Goal: Task Accomplishment & Management: Complete application form

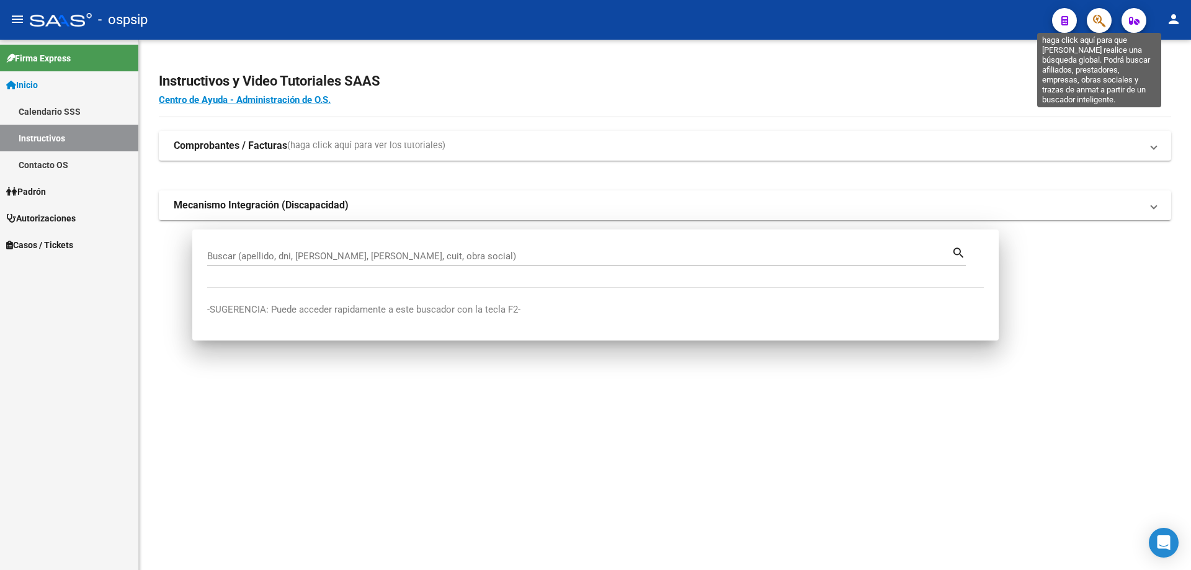
click at [1098, 17] on icon "button" at bounding box center [1099, 21] width 12 height 14
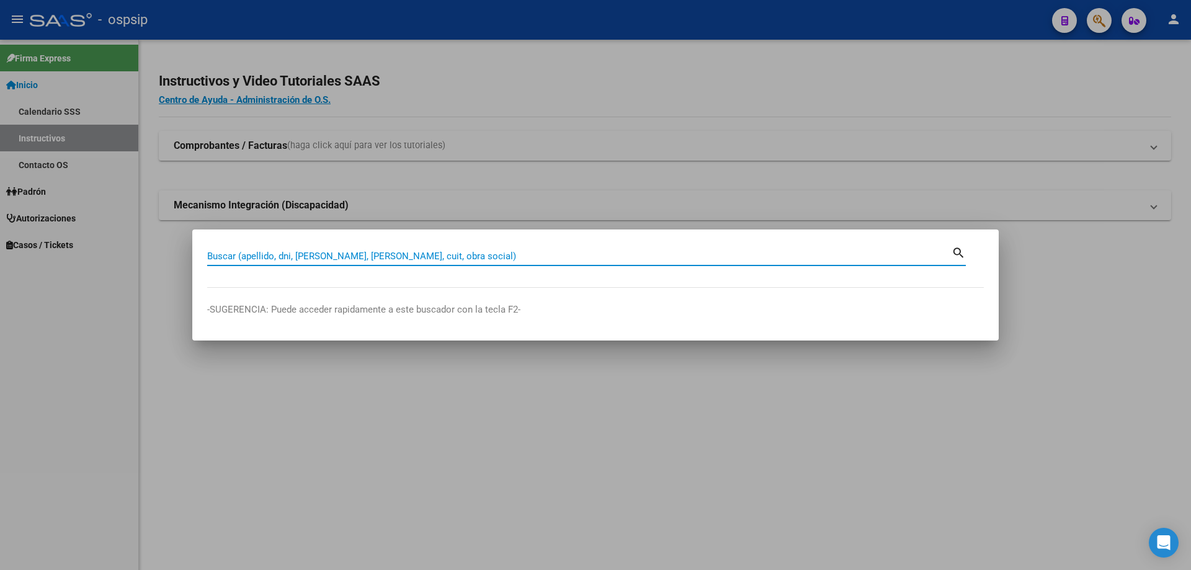
paste input "34960825"
type input "34960825"
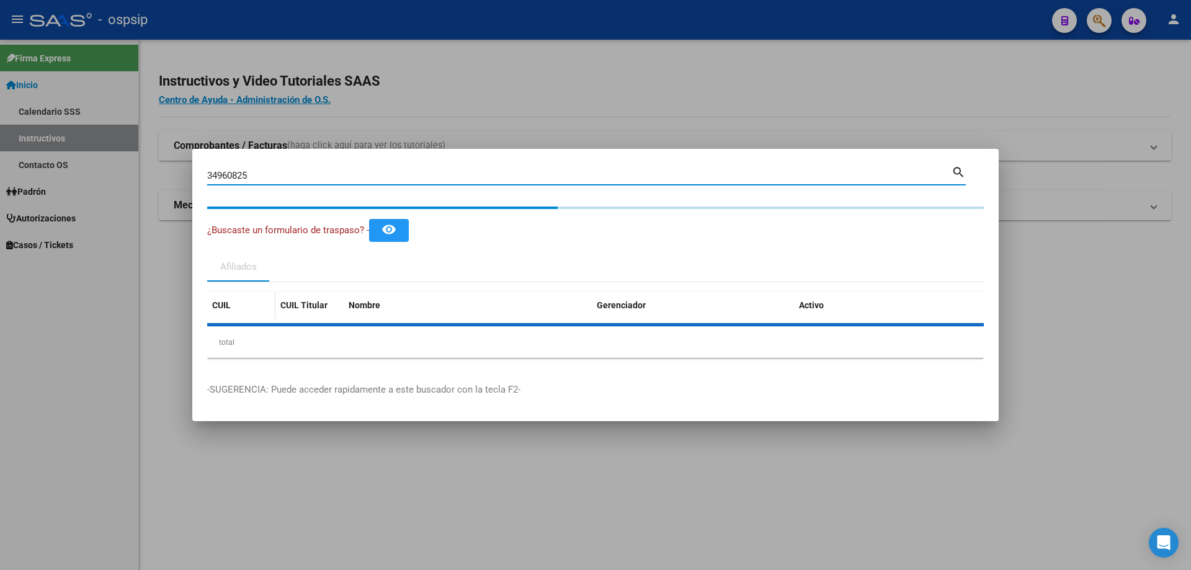
type textarea "27349608257"
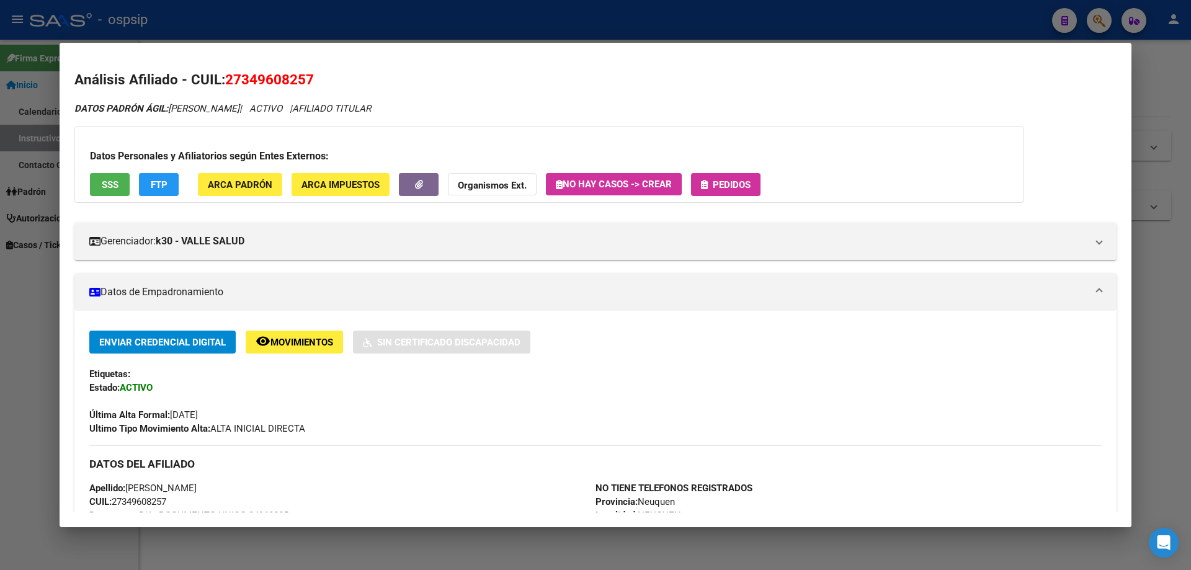
click at [751, 187] on span "Pedidos" at bounding box center [732, 184] width 38 height 11
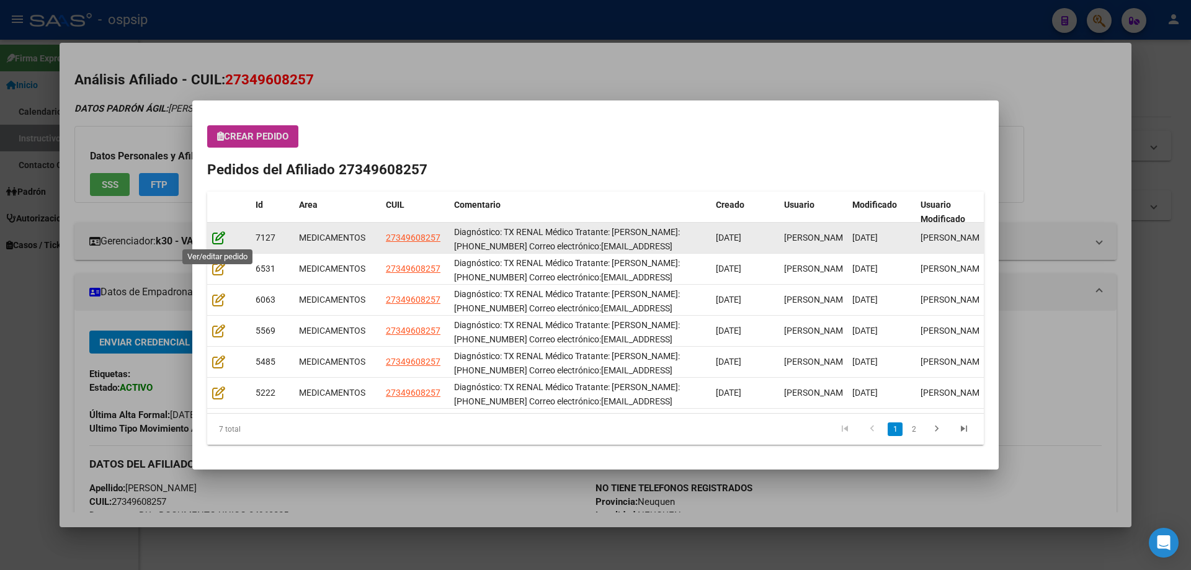
click at [212, 231] on icon at bounding box center [218, 238] width 13 height 14
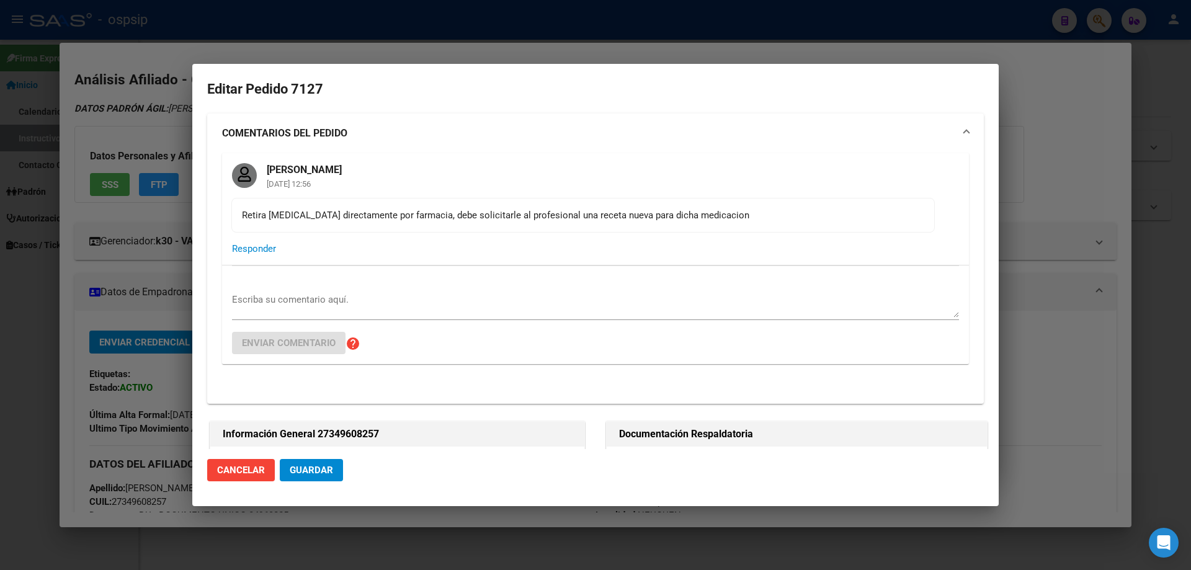
type input "Neuquen, NEUQUEN, [PERSON_NAME] 4713"
click at [253, 292] on div "Escriba su comentario aquí." at bounding box center [595, 305] width 727 height 30
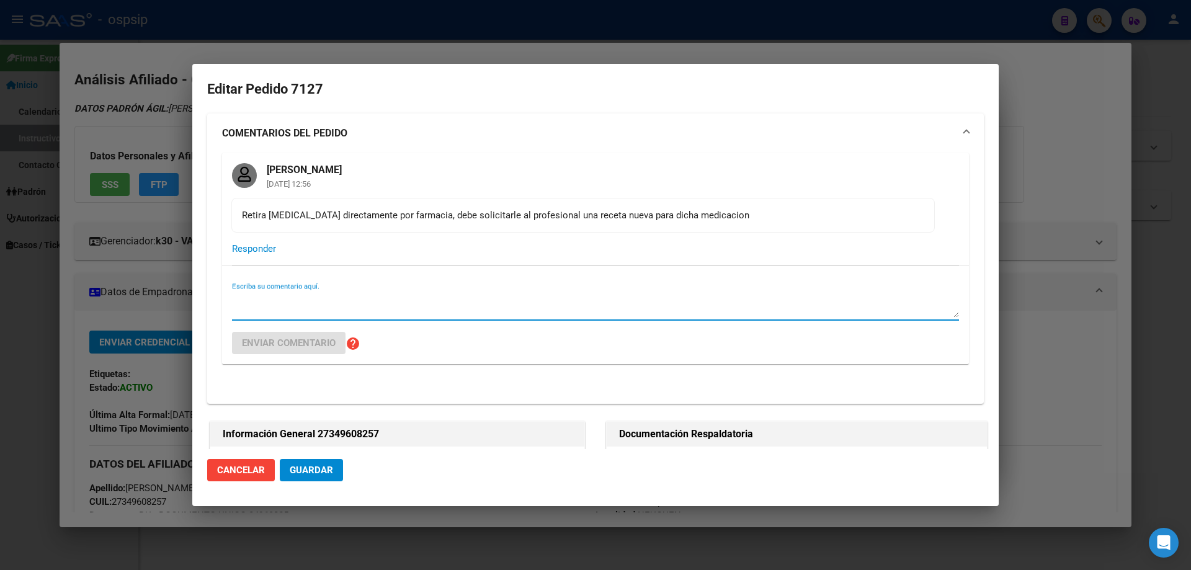
click at [251, 315] on textarea "Escriba su comentario aquí." at bounding box center [595, 305] width 727 height 25
paste textarea "2996048892"
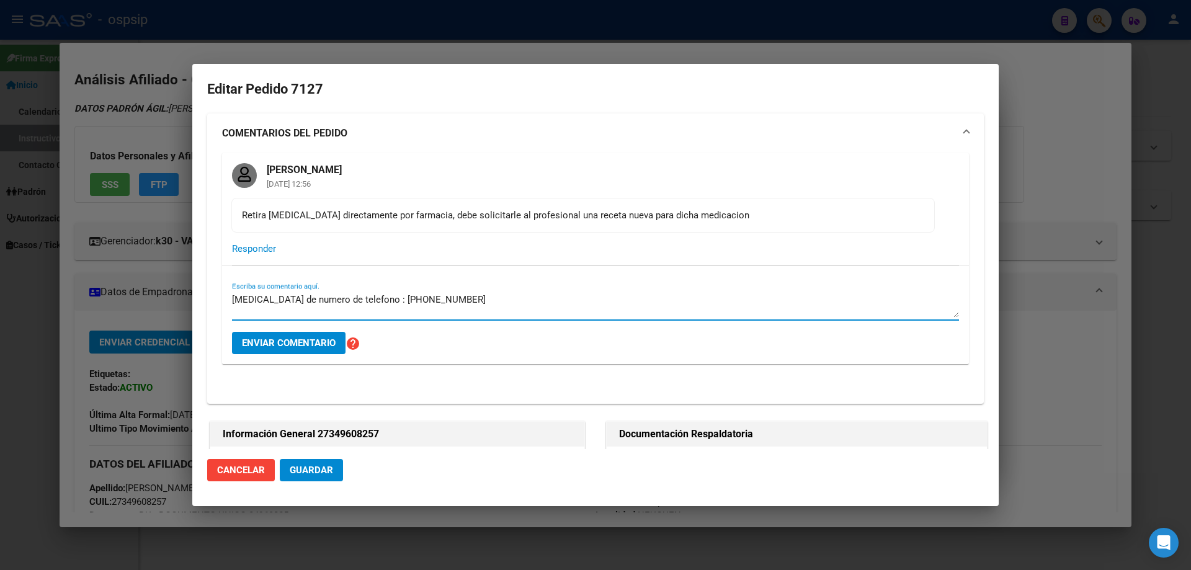
type textarea "[MEDICAL_DATA] de numero de telefono : [PHONE_NUMBER]"
click at [305, 342] on span "Enviar comentario" at bounding box center [289, 343] width 94 height 11
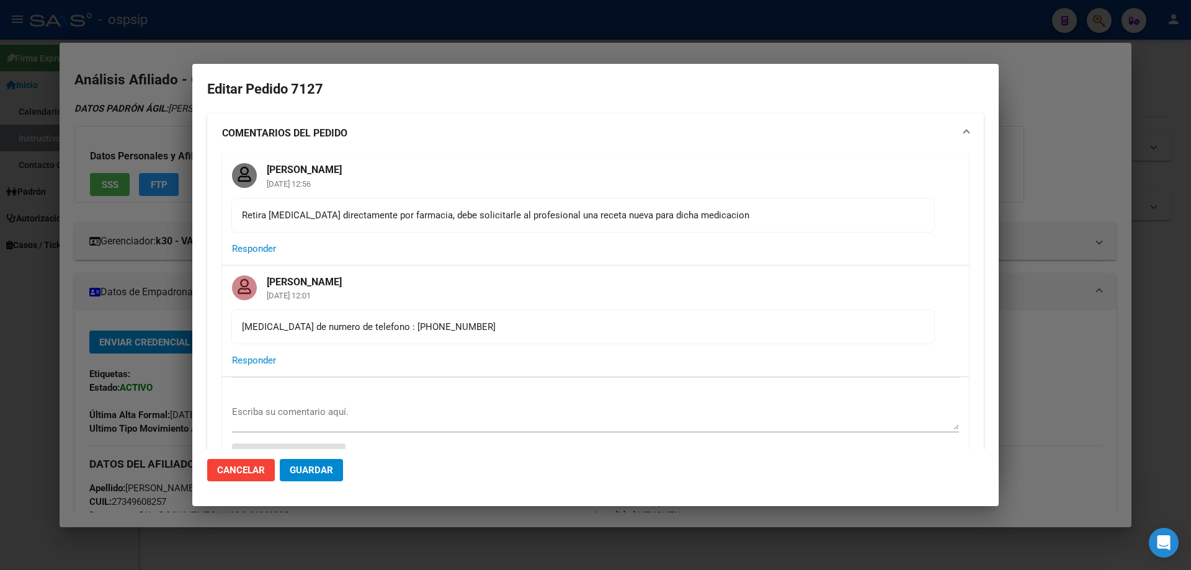
click at [318, 479] on button "Guardar" at bounding box center [311, 470] width 63 height 22
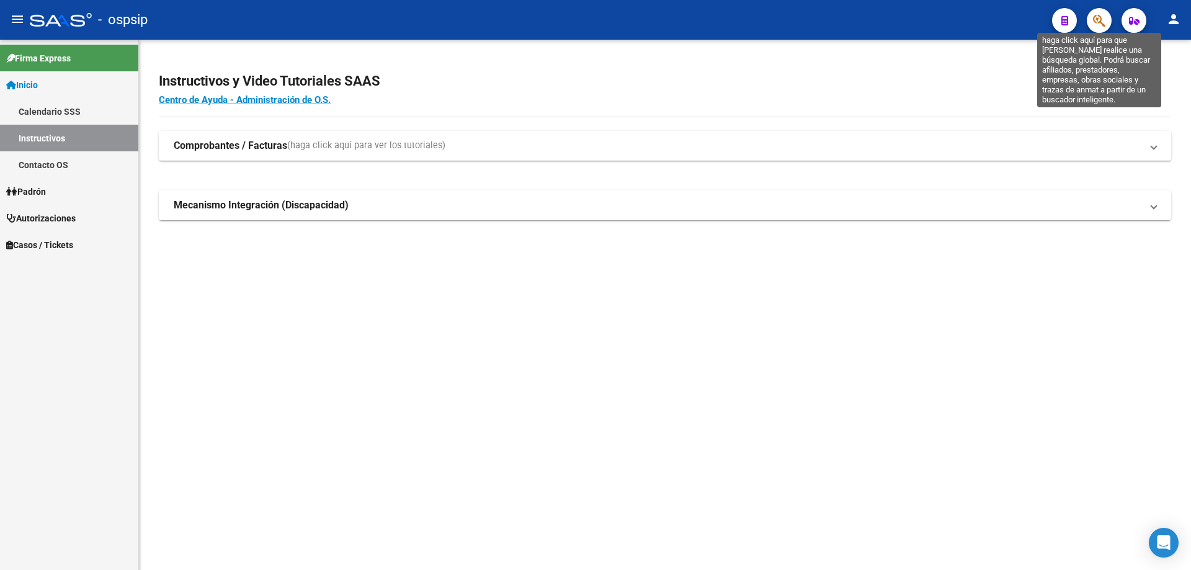
click at [1101, 18] on icon "button" at bounding box center [1099, 21] width 12 height 14
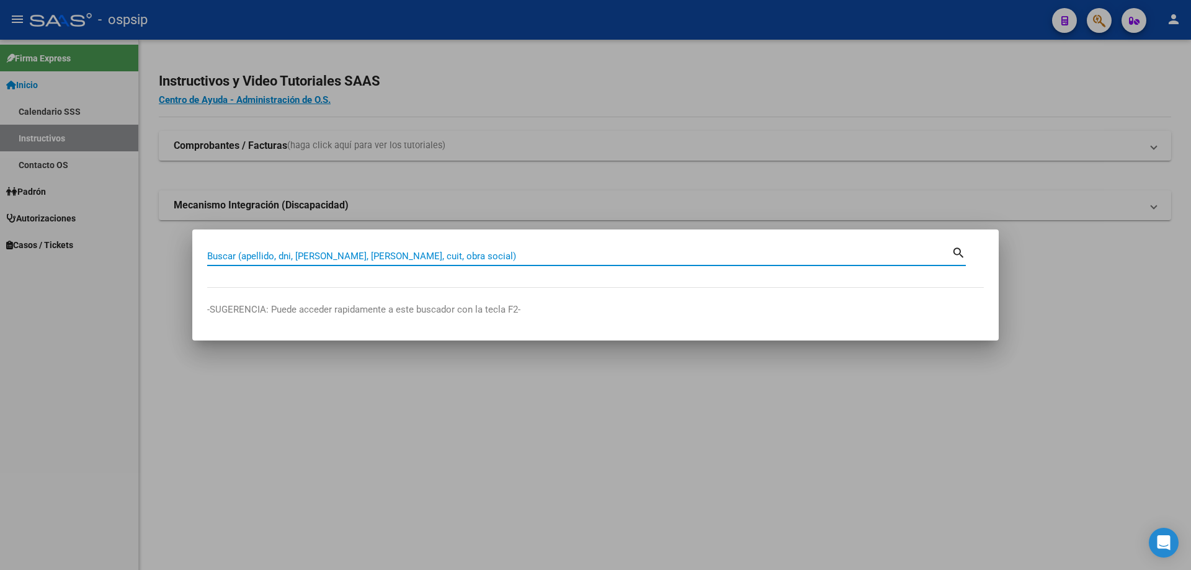
paste input "50324907"
type input "50324907"
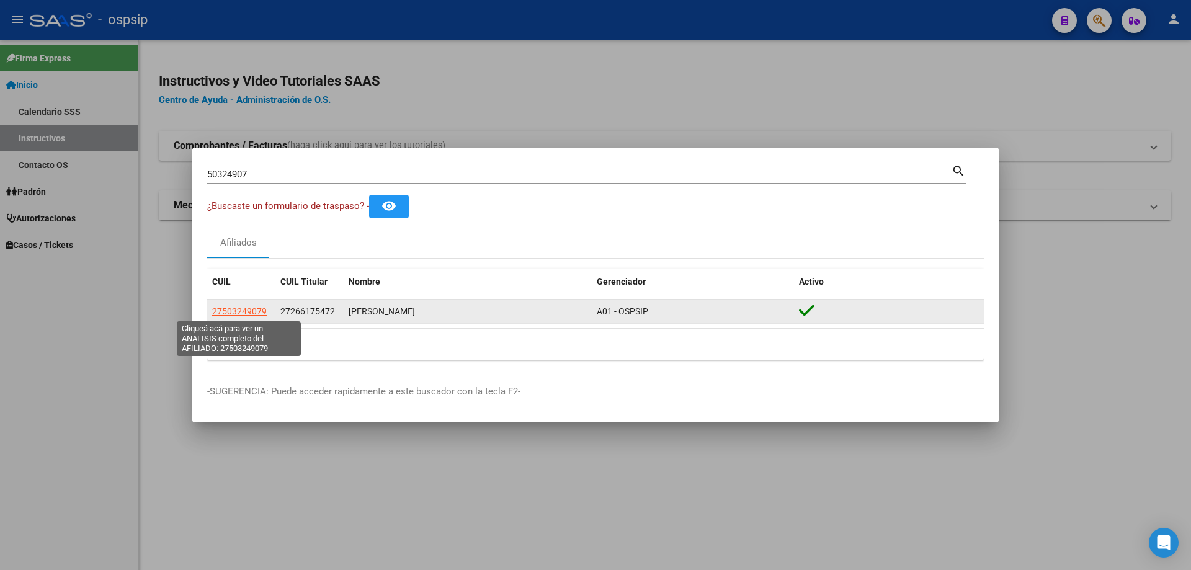
click at [229, 316] on span "27503249079" at bounding box center [239, 311] width 55 height 10
type textarea "27503249079"
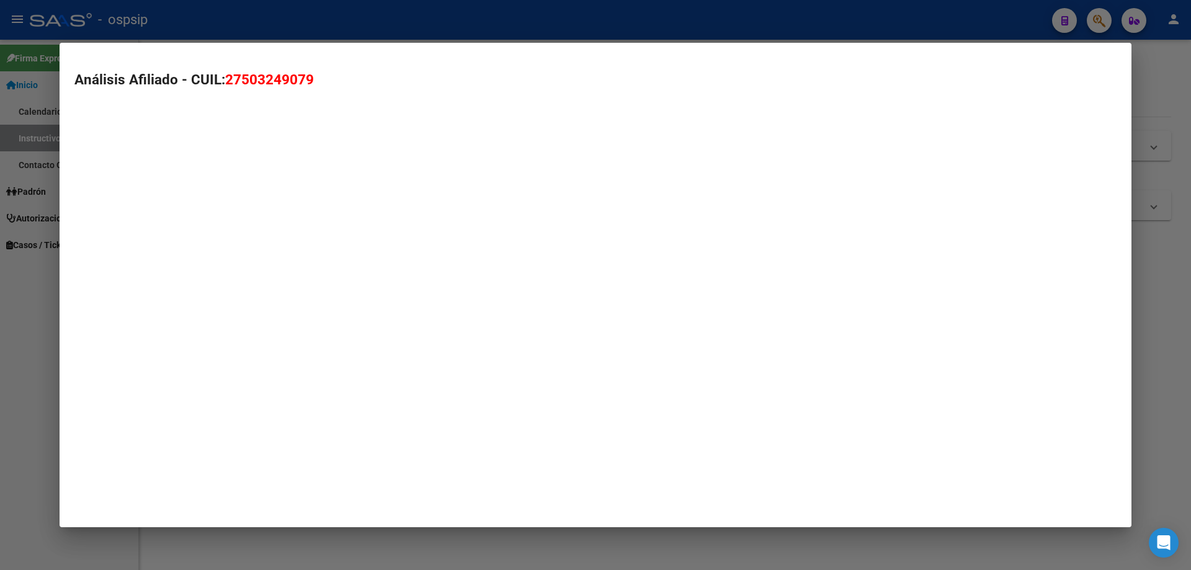
click at [231, 315] on mat-dialog-container "Análisis Afiliado - CUIL: 27503249079" at bounding box center [596, 285] width 1072 height 485
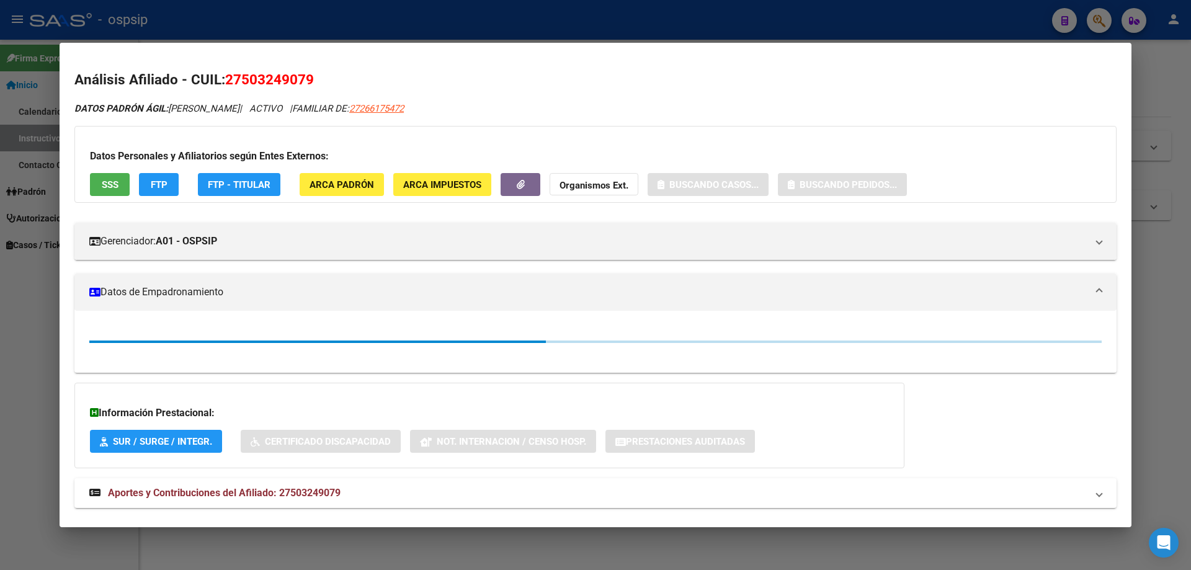
click at [111, 190] on span "SSS" at bounding box center [110, 184] width 17 height 11
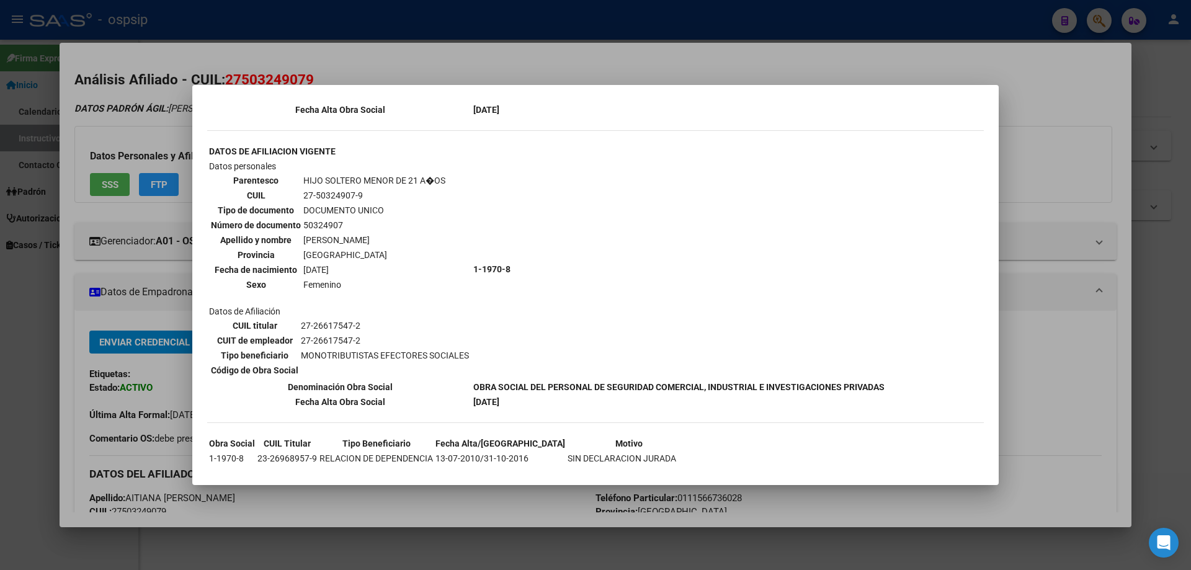
scroll to position [333, 0]
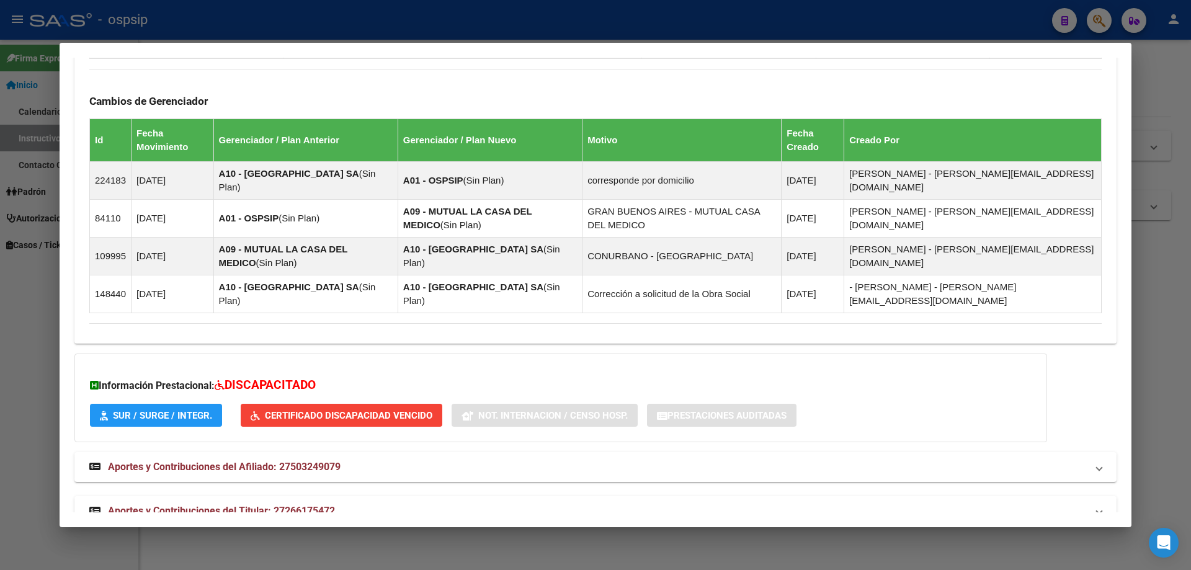
click at [232, 505] on span "Aportes y Contribuciones del Titular: 27266175472" at bounding box center [221, 511] width 227 height 12
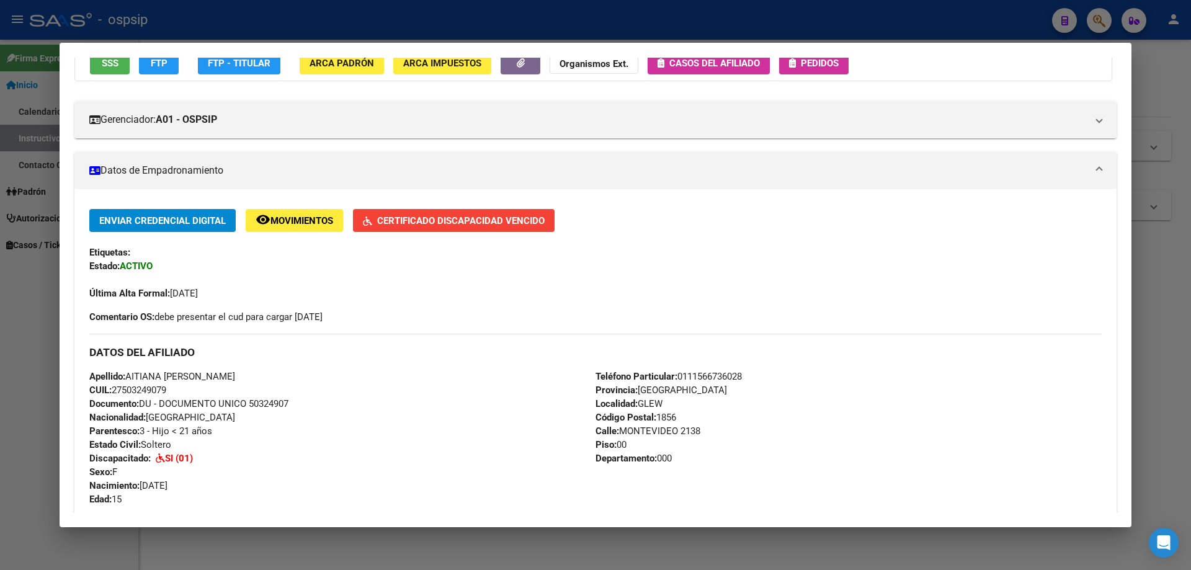
scroll to position [0, 0]
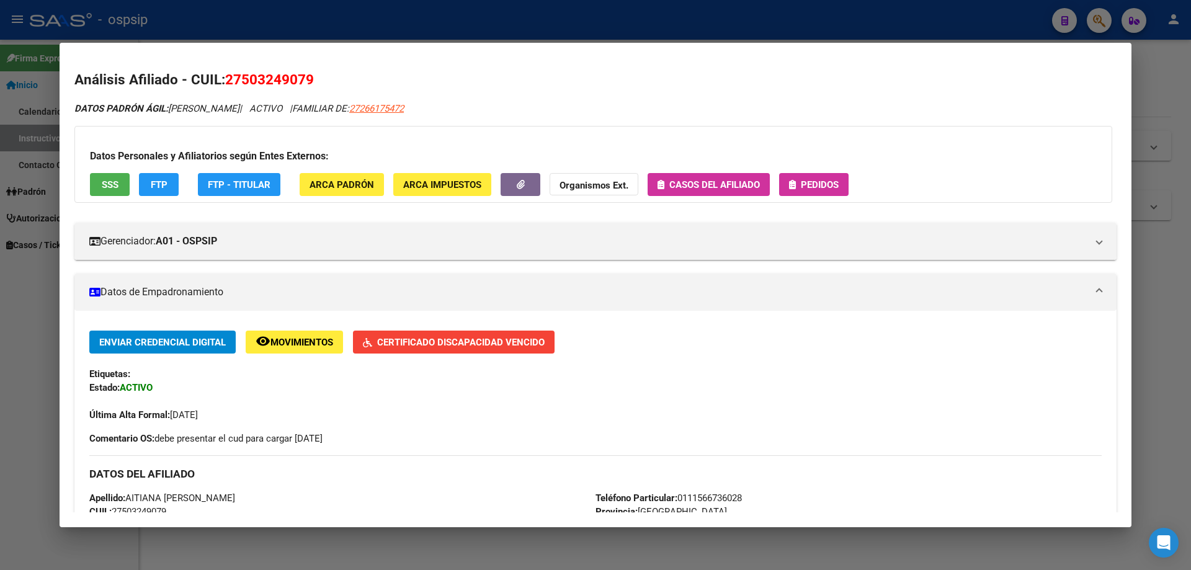
click at [842, 184] on button "Pedidos" at bounding box center [813, 184] width 69 height 23
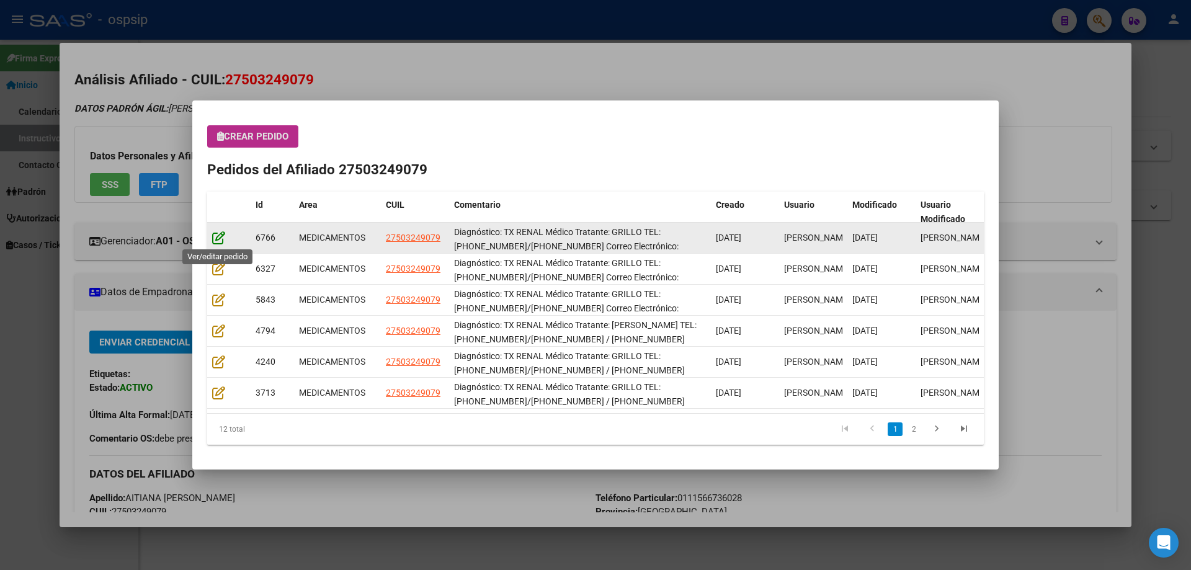
click at [221, 242] on icon at bounding box center [218, 238] width 13 height 14
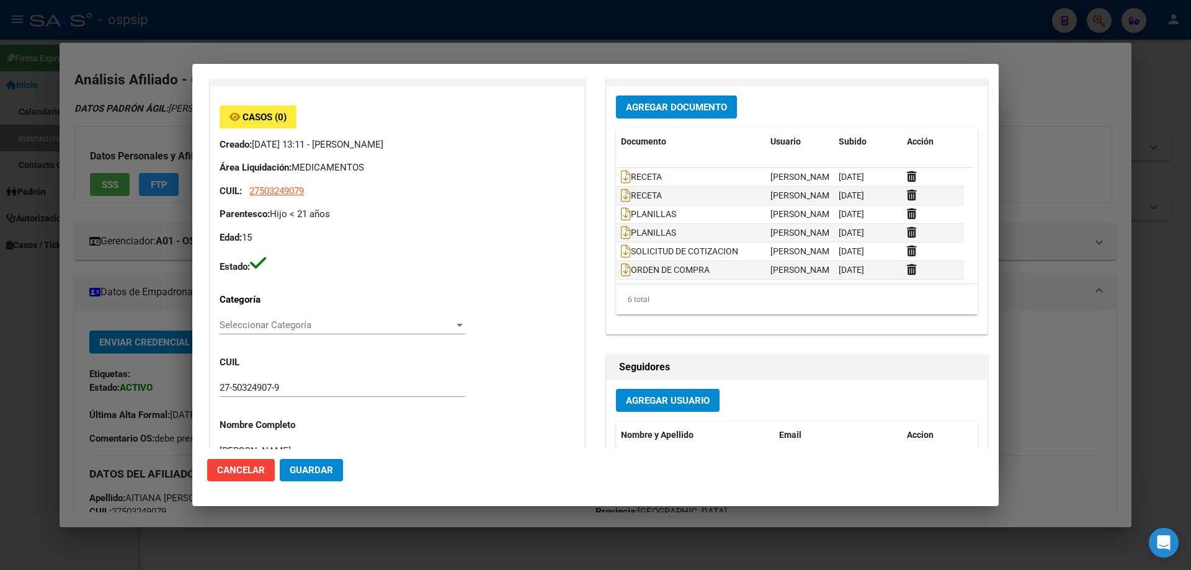
type input "AITIANA [PERSON_NAME]"
type input "[GEOGRAPHIC_DATA], [PERSON_NAME], [GEOGRAPHIC_DATA] 2138, Piso: 00, Departament…"
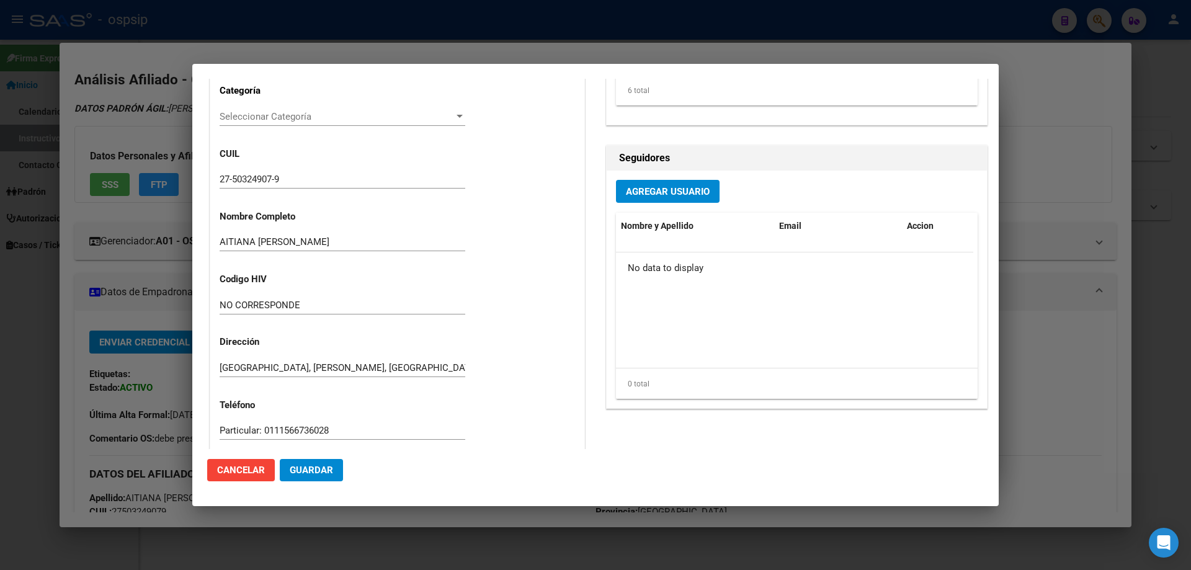
scroll to position [124, 0]
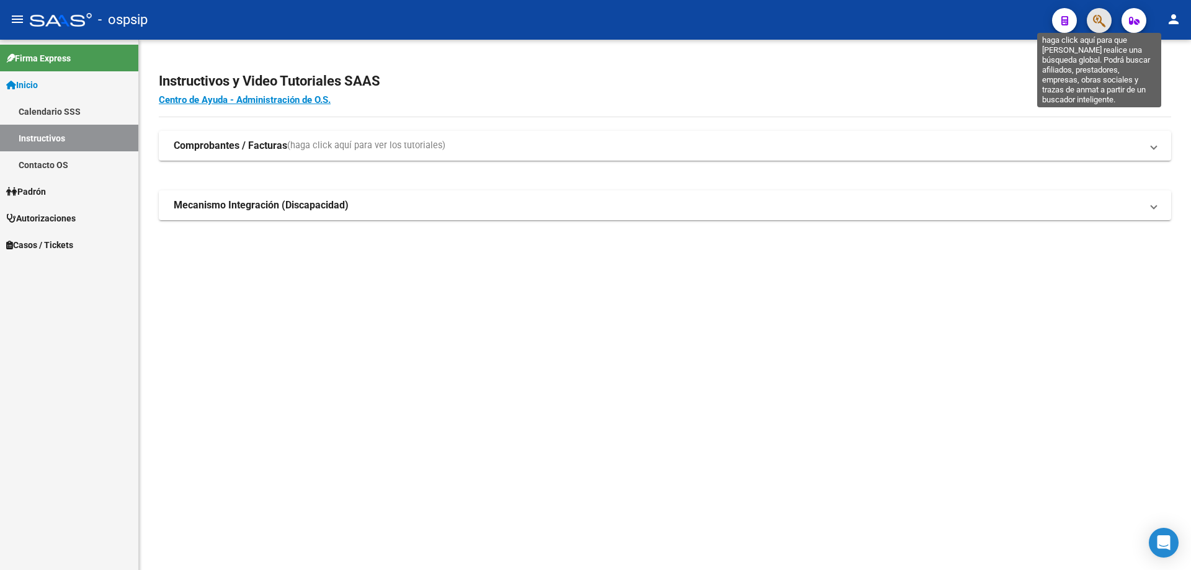
click at [1104, 17] on icon "button" at bounding box center [1099, 21] width 12 height 14
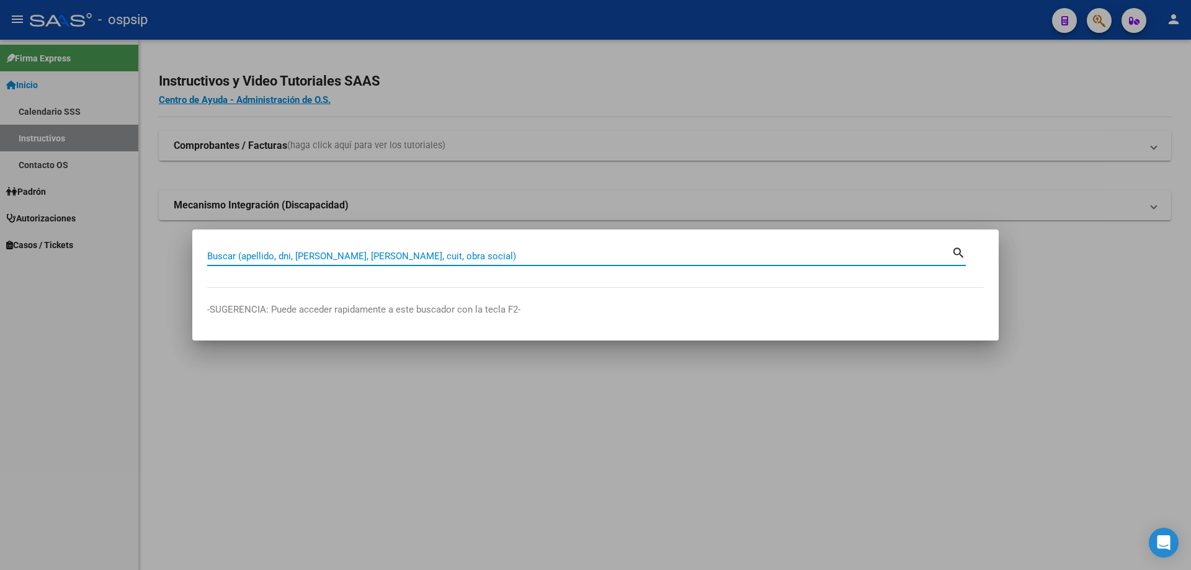
paste input "27503249079"
type input "27503249079"
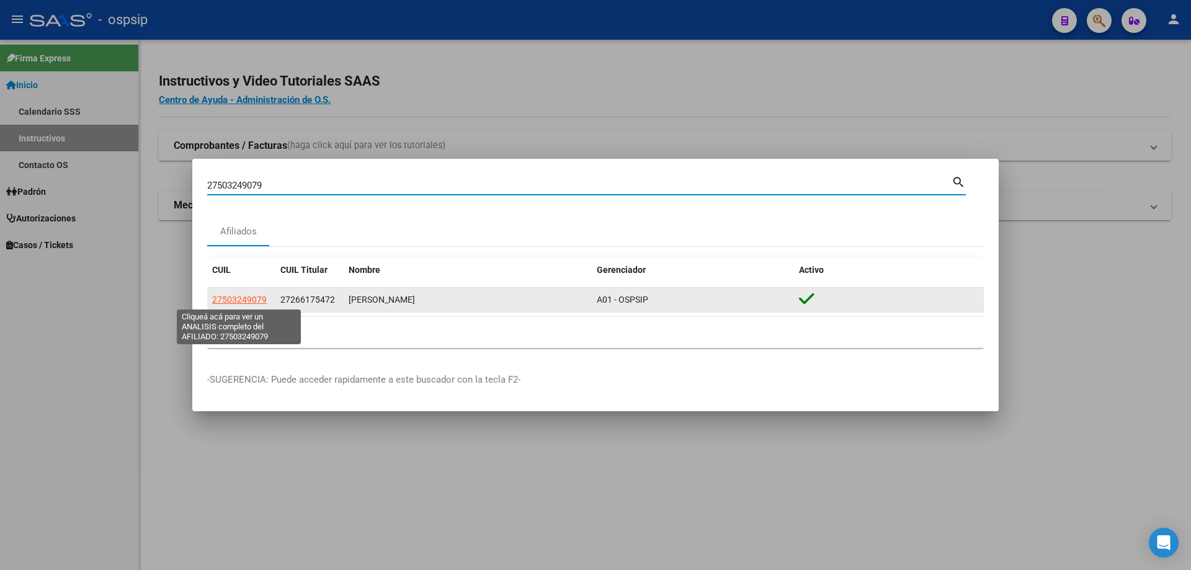
click at [233, 303] on span "27503249079" at bounding box center [239, 300] width 55 height 10
type textarea "27503249079"
